Goal: Navigation & Orientation: Understand site structure

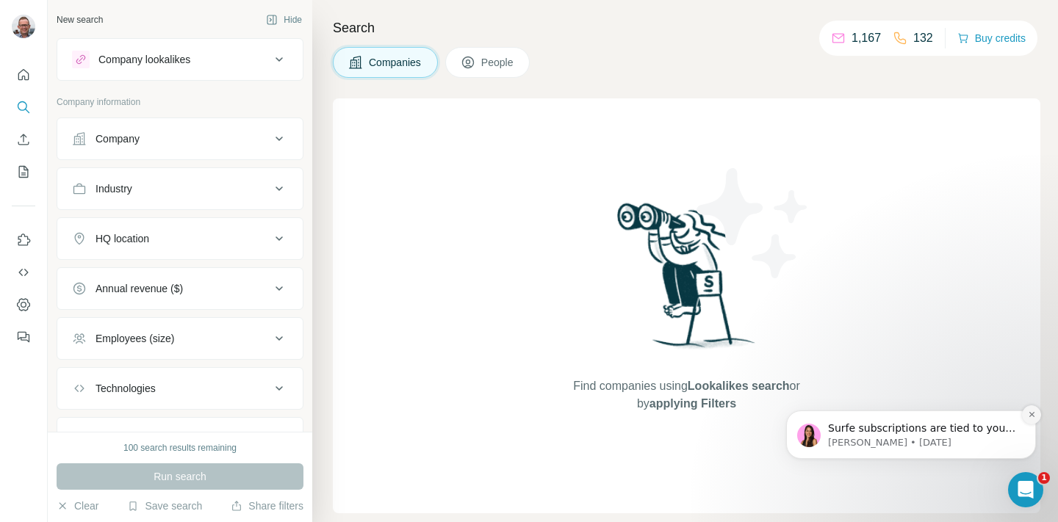
click at [1029, 414] on icon "Dismiss notification" at bounding box center [1030, 414] width 5 height 5
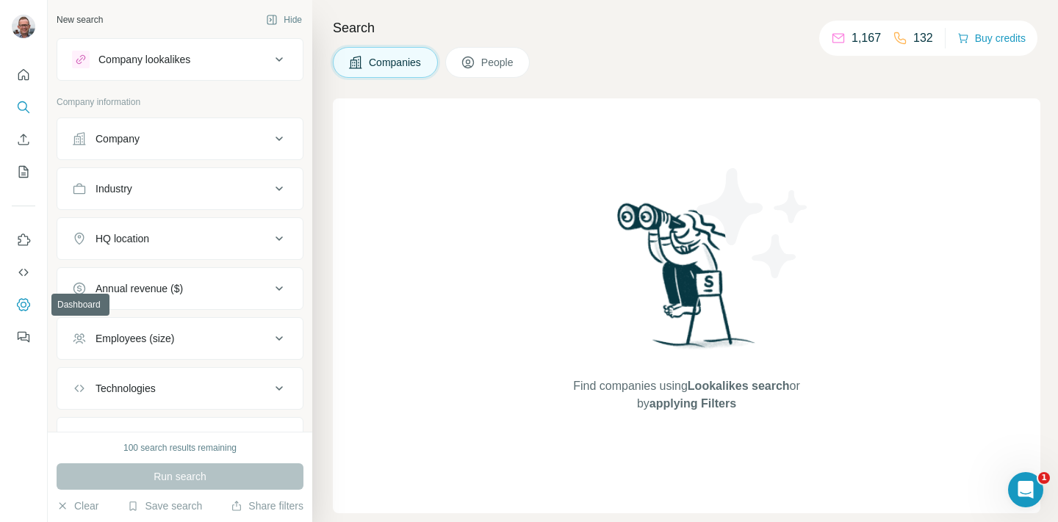
click at [18, 308] on icon "Dashboard" at bounding box center [23, 304] width 13 height 12
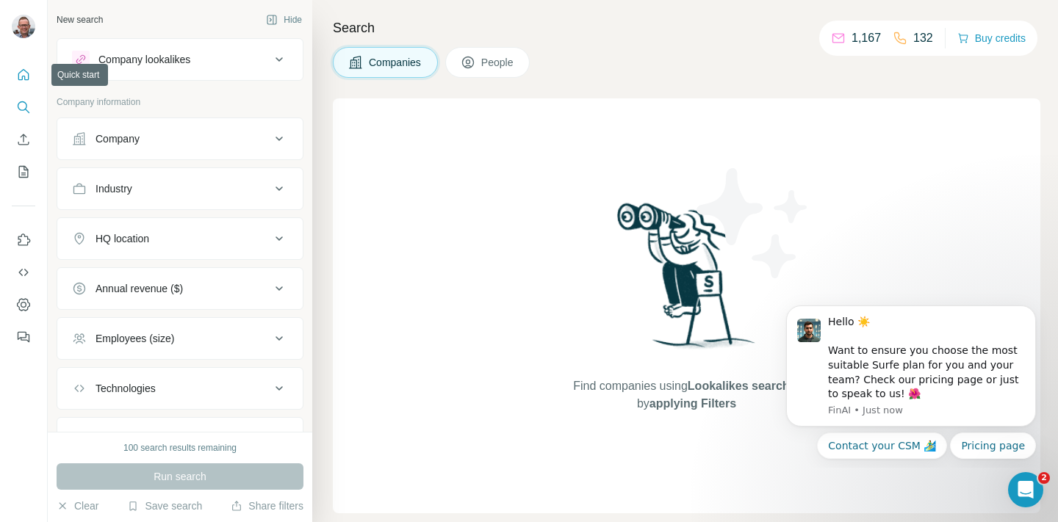
click at [19, 76] on icon "Quick start" at bounding box center [23, 75] width 15 height 15
